Goal: Task Accomplishment & Management: Complete application form

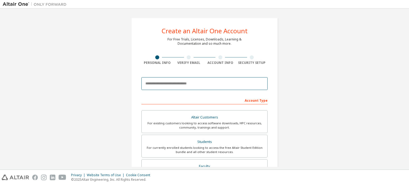
click at [161, 81] on input "email" at bounding box center [205, 83] width 126 height 13
type input "**********"
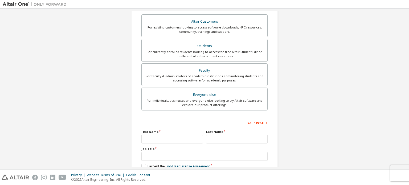
scroll to position [113, 0]
click at [190, 43] on div "Students" at bounding box center [204, 45] width 119 height 7
click at [159, 140] on input "text" at bounding box center [173, 139] width 62 height 9
type input "*****"
type input "**********"
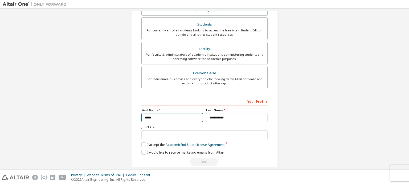
scroll to position [142, 0]
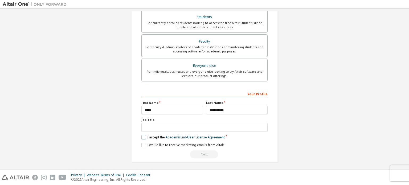
click at [142, 136] on label "I accept the Academic End-User License Agreement" at bounding box center [183, 137] width 83 height 5
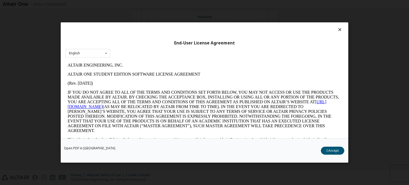
scroll to position [0, 0]
click at [332, 149] on button "I Accept" at bounding box center [332, 151] width 23 height 8
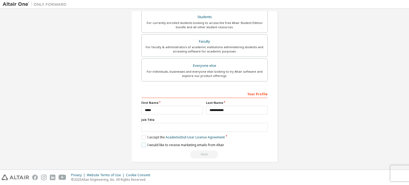
click at [143, 144] on label "I would like to receive marketing emails from Altair" at bounding box center [183, 145] width 83 height 5
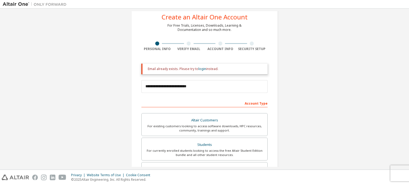
scroll to position [13, 0]
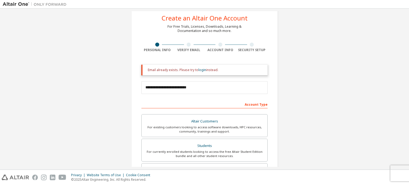
click at [202, 72] on div "Email already exists. Please try to login instead." at bounding box center [205, 70] width 126 height 11
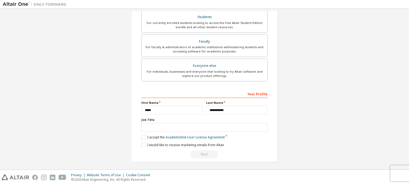
click at [201, 153] on div "Next" at bounding box center [205, 155] width 126 height 8
click at [142, 143] on label "I would like to receive marketing emails from Altair" at bounding box center [183, 145] width 83 height 5
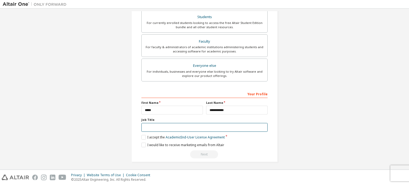
click at [157, 123] on input "text" at bounding box center [205, 127] width 126 height 9
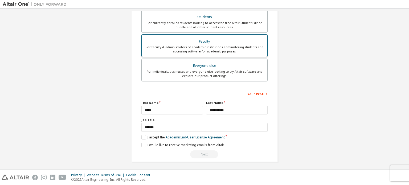
click at [229, 50] on div "For faculty & administrators of academic institutions administering students an…" at bounding box center [204, 49] width 119 height 9
click at [228, 60] on label "Everyone else For individuals, businesses and everyone else looking to try Alta…" at bounding box center [205, 70] width 126 height 23
click at [143, 135] on label "I accept the End-User License Agreement" at bounding box center [176, 137] width 69 height 5
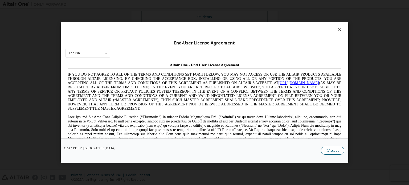
scroll to position [0, 0]
click at [326, 151] on button "I Accept" at bounding box center [332, 151] width 23 height 8
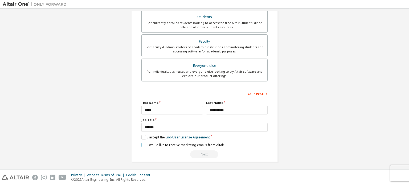
click at [142, 143] on label "I would like to receive marketing emails from Altair" at bounding box center [183, 145] width 83 height 5
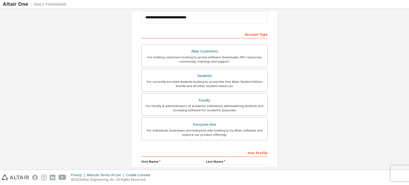
scroll to position [82, 0]
click at [164, 84] on div "For currently enrolled students looking to access the free Altair Student Editi…" at bounding box center [204, 84] width 119 height 9
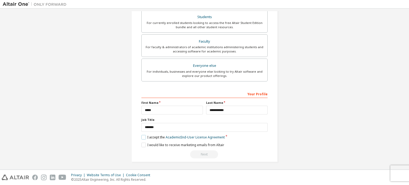
click at [142, 138] on label "I accept the Academic End-User License Agreement" at bounding box center [183, 137] width 83 height 5
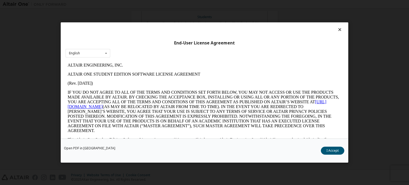
scroll to position [0, 0]
click at [338, 151] on button "I Accept" at bounding box center [332, 151] width 23 height 8
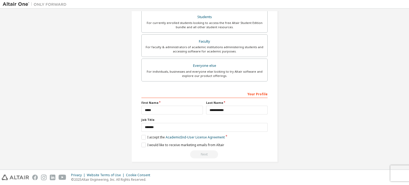
click at [206, 92] on div "Your Profile" at bounding box center [205, 94] width 126 height 9
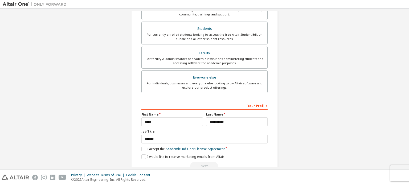
scroll to position [142, 0]
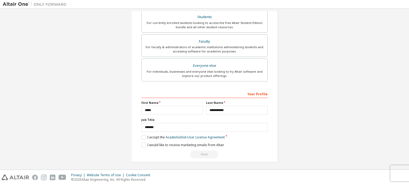
click at [203, 152] on div "Next" at bounding box center [205, 155] width 126 height 8
click at [152, 144] on label "I would like to receive marketing emails from Altair" at bounding box center [183, 145] width 83 height 5
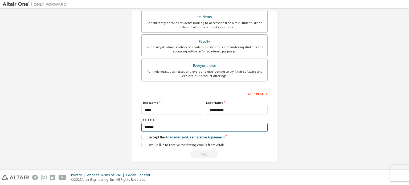
click at [158, 128] on input "*******" at bounding box center [205, 127] width 126 height 9
type input "*"
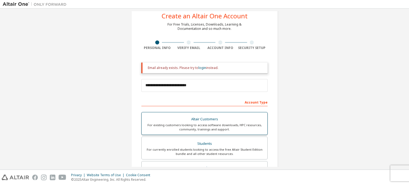
scroll to position [0, 0]
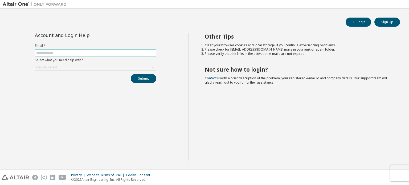
click at [99, 52] on input "text" at bounding box center [95, 53] width 119 height 4
type input "**********"
click at [80, 65] on div "Click to select" at bounding box center [95, 67] width 121 height 6
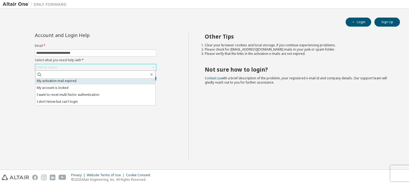
scroll to position [15, 0]
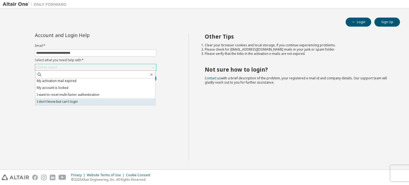
click at [78, 100] on li "I don't know but can't login" at bounding box center [95, 101] width 120 height 7
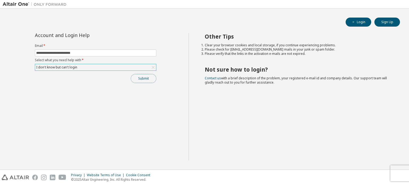
click at [144, 76] on button "Submit" at bounding box center [144, 78] width 26 height 9
click at [143, 81] on button "Submit" at bounding box center [144, 78] width 26 height 9
click at [352, 24] on span "button" at bounding box center [354, 22] width 4 height 4
click at [58, 51] on input "text" at bounding box center [95, 53] width 119 height 4
type input "**********"
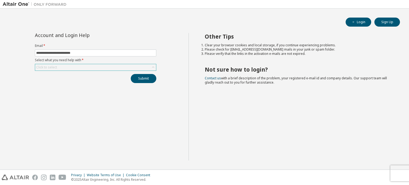
click at [83, 67] on div "Click to select" at bounding box center [95, 67] width 121 height 6
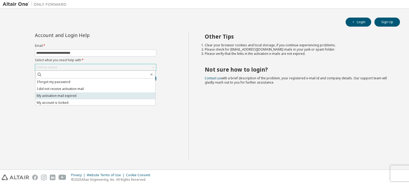
scroll to position [15, 0]
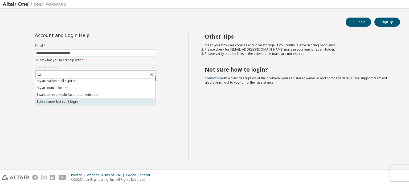
click at [80, 100] on li "I don't know but can't login" at bounding box center [95, 101] width 120 height 7
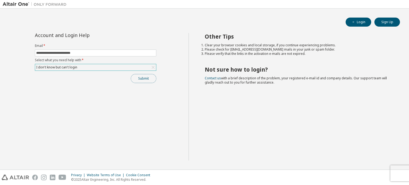
click at [140, 79] on button "Submit" at bounding box center [144, 78] width 26 height 9
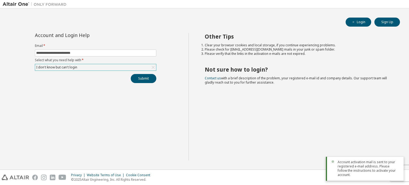
click at [355, 172] on span "Account activation mail is sent to your registered e-mail address. Please follo…" at bounding box center [369, 168] width 62 height 17
drag, startPoint x: 338, startPoint y: 166, endPoint x: 399, endPoint y: 175, distance: 61.9
click at [399, 175] on div "Account activation mail is sent to your registered e-mail address. Please follo…" at bounding box center [365, 169] width 78 height 24
